Goal: Navigation & Orientation: Find specific page/section

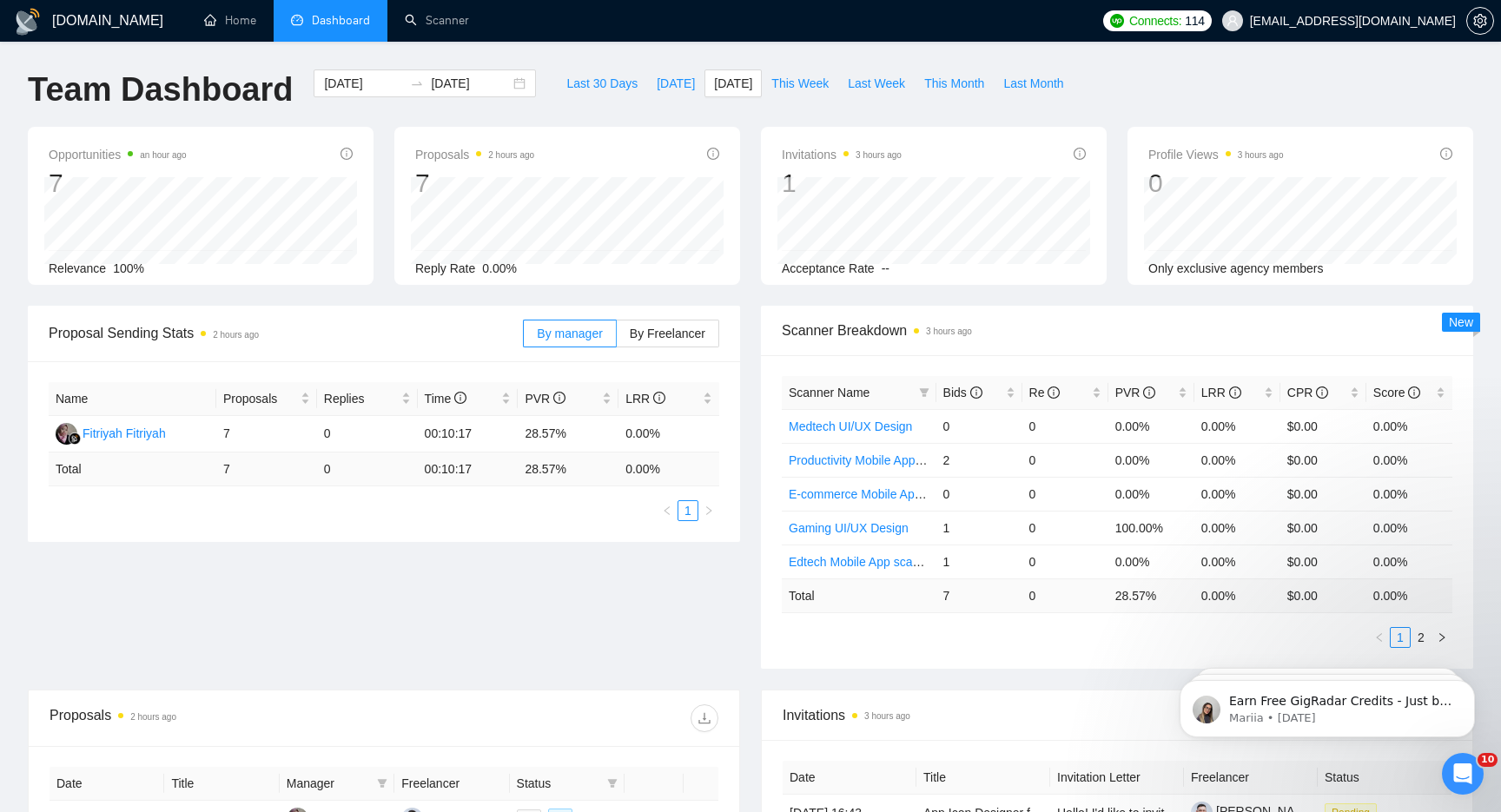
click at [599, 652] on div "Proposal Sending Stats 2 hours ago By manager By Freelancer Name Proposals Repl…" at bounding box center [750, 497] width 1466 height 384
click at [718, 85] on span "[DATE]" at bounding box center [733, 82] width 39 height 19
click at [464, 13] on link "Scanner" at bounding box center [436, 20] width 64 height 15
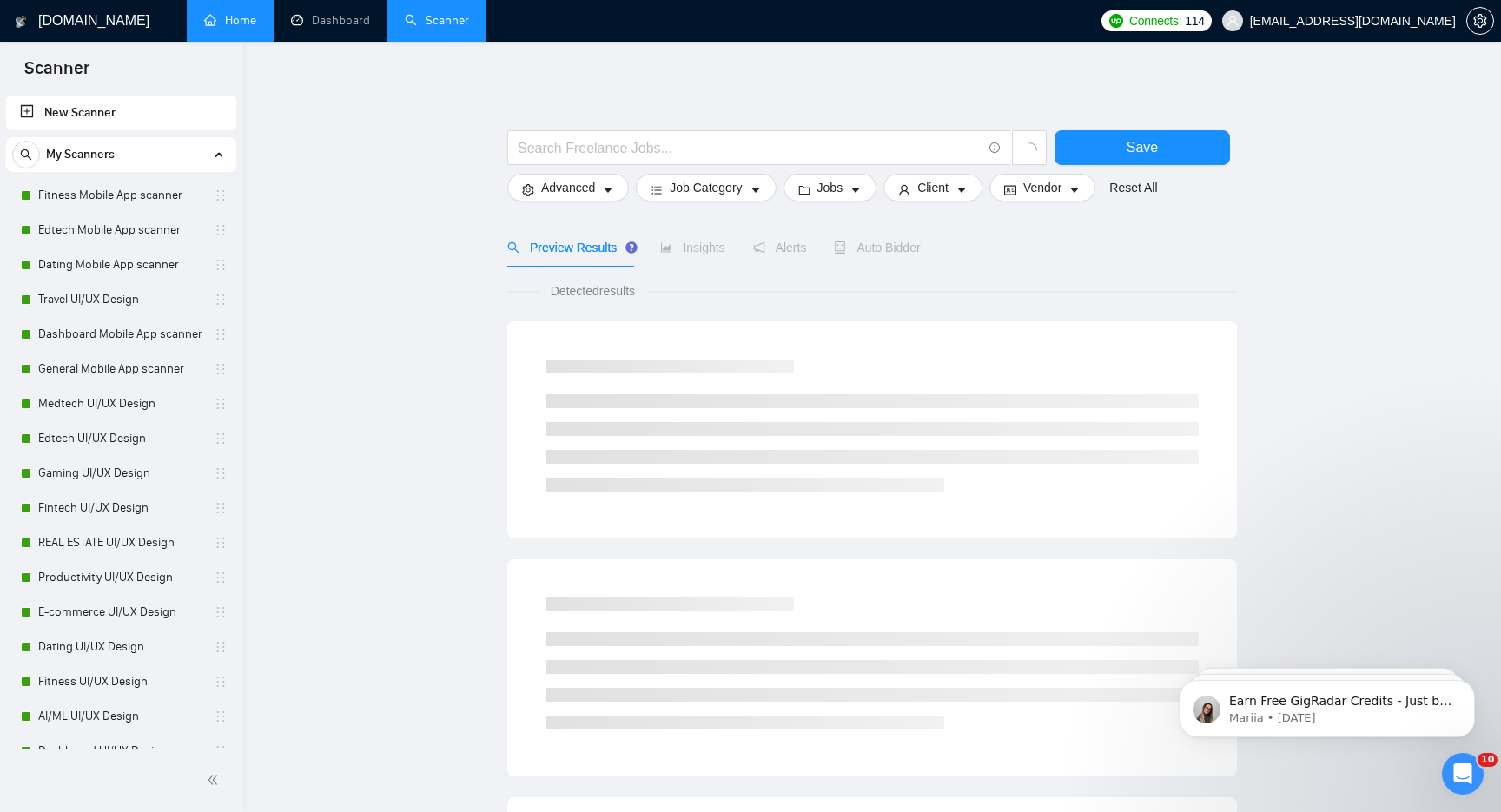
click at [232, 22] on link "Home" at bounding box center [230, 20] width 53 height 15
